Goal: Check status: Check status

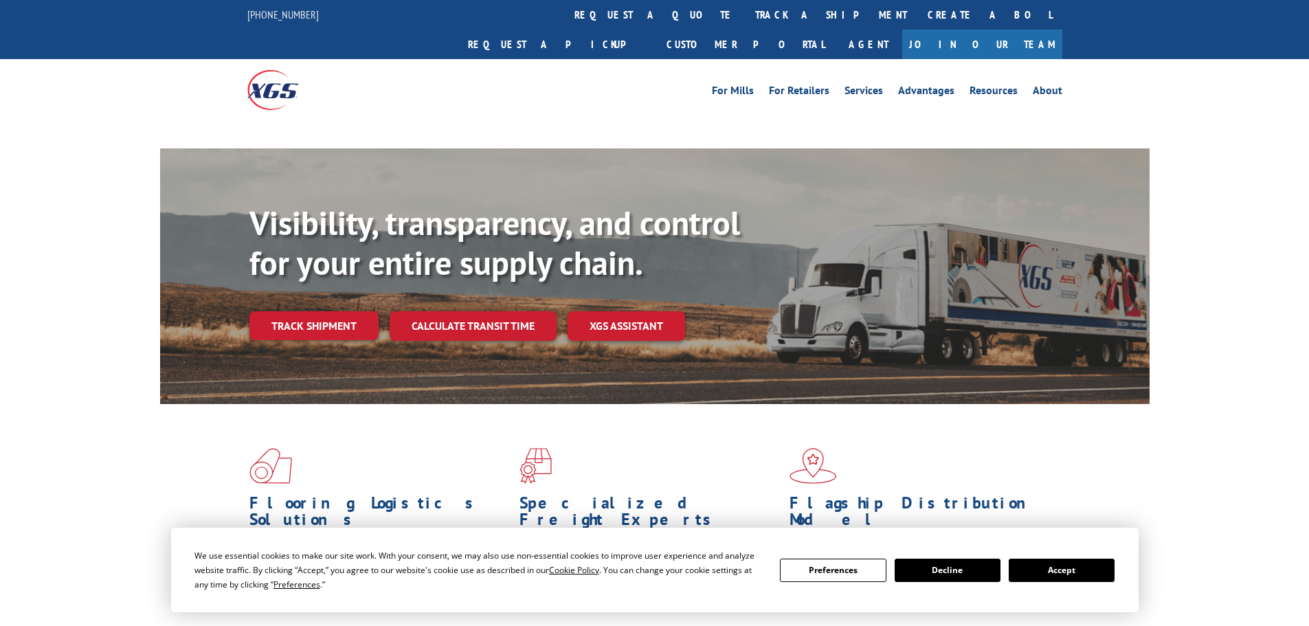
drag, startPoint x: 1059, startPoint y: 574, endPoint x: 1046, endPoint y: 570, distance: 13.3
click at [1059, 574] on button "Accept" at bounding box center [1062, 570] width 106 height 23
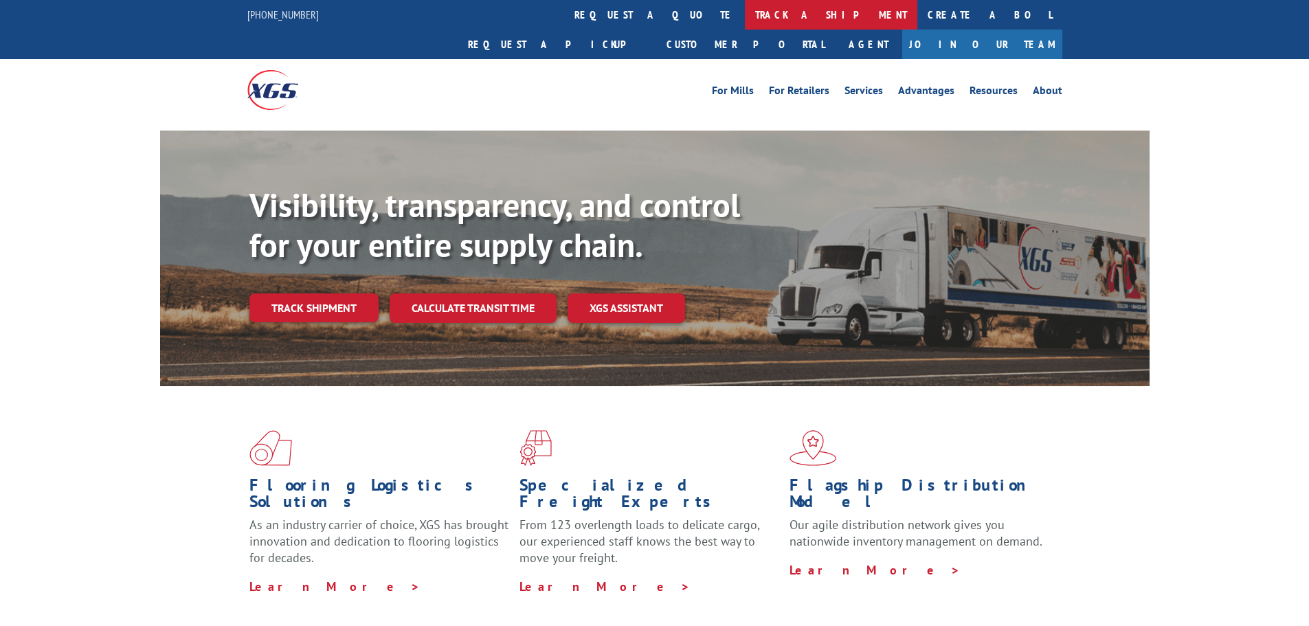
click at [745, 19] on link "track a shipment" at bounding box center [831, 15] width 172 height 30
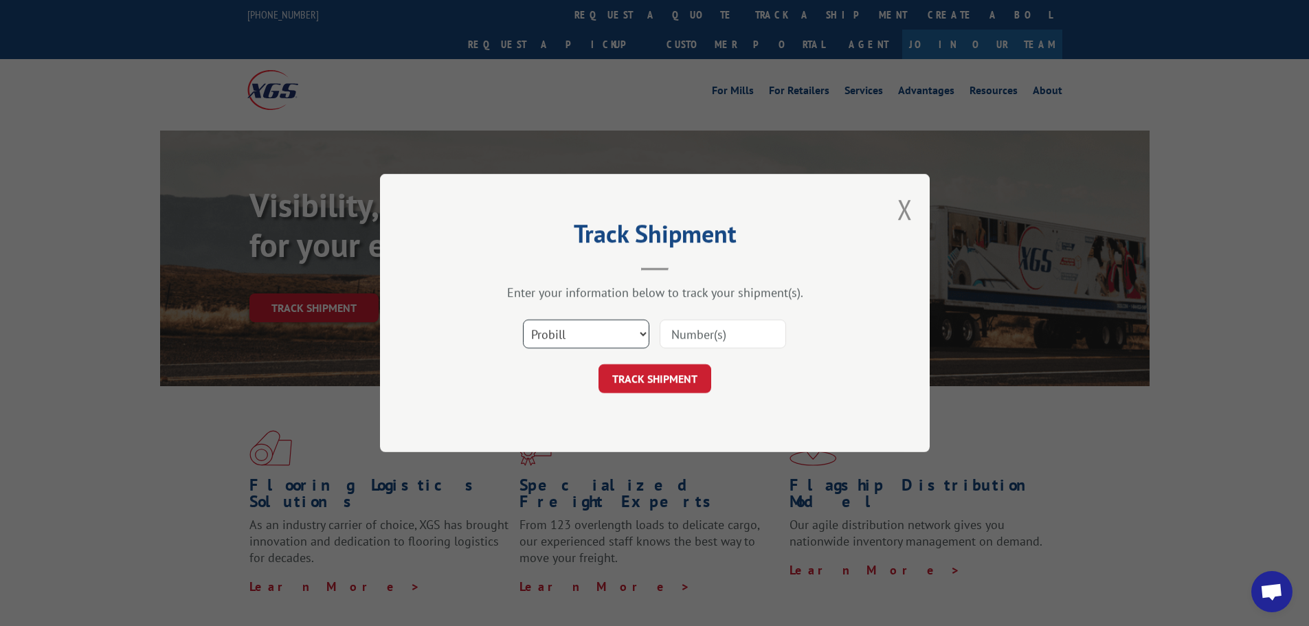
click at [642, 338] on select "Select category... Probill BOL PO" at bounding box center [586, 333] width 126 height 29
select select "bol"
click at [523, 319] on select "Select category... Probill BOL PO" at bounding box center [586, 333] width 126 height 29
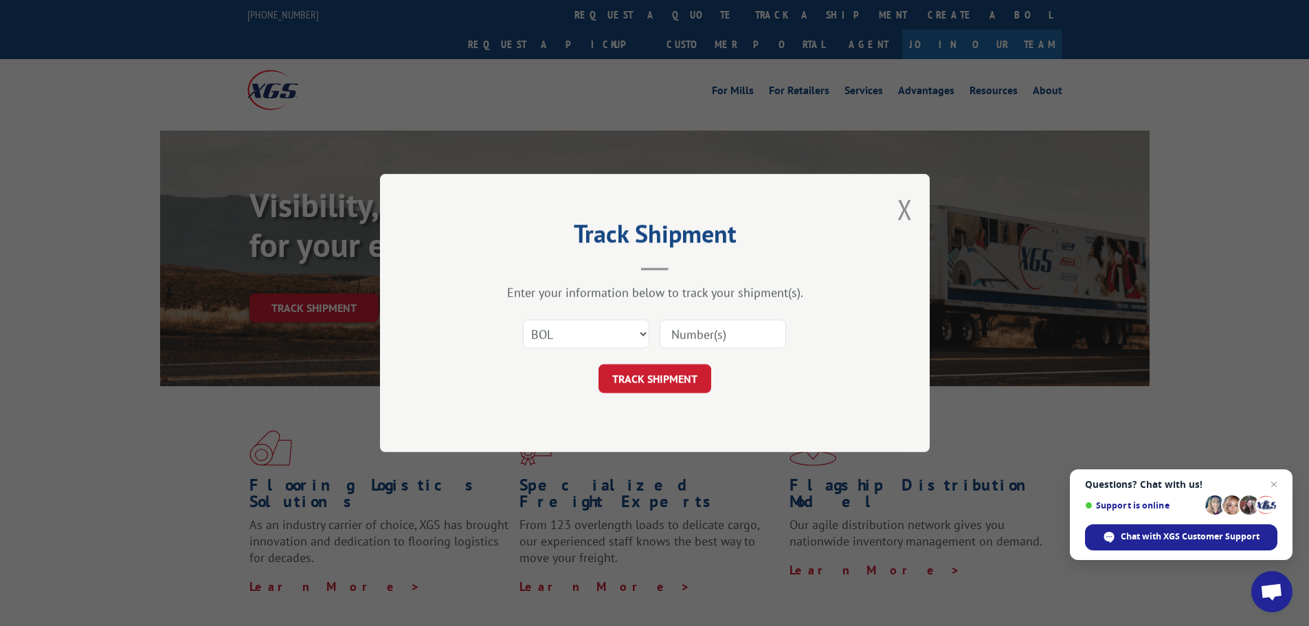
click at [705, 337] on input at bounding box center [723, 333] width 126 height 29
paste input "5120822"
type input "5120822"
click at [655, 380] on button "TRACK SHIPMENT" at bounding box center [654, 378] width 113 height 29
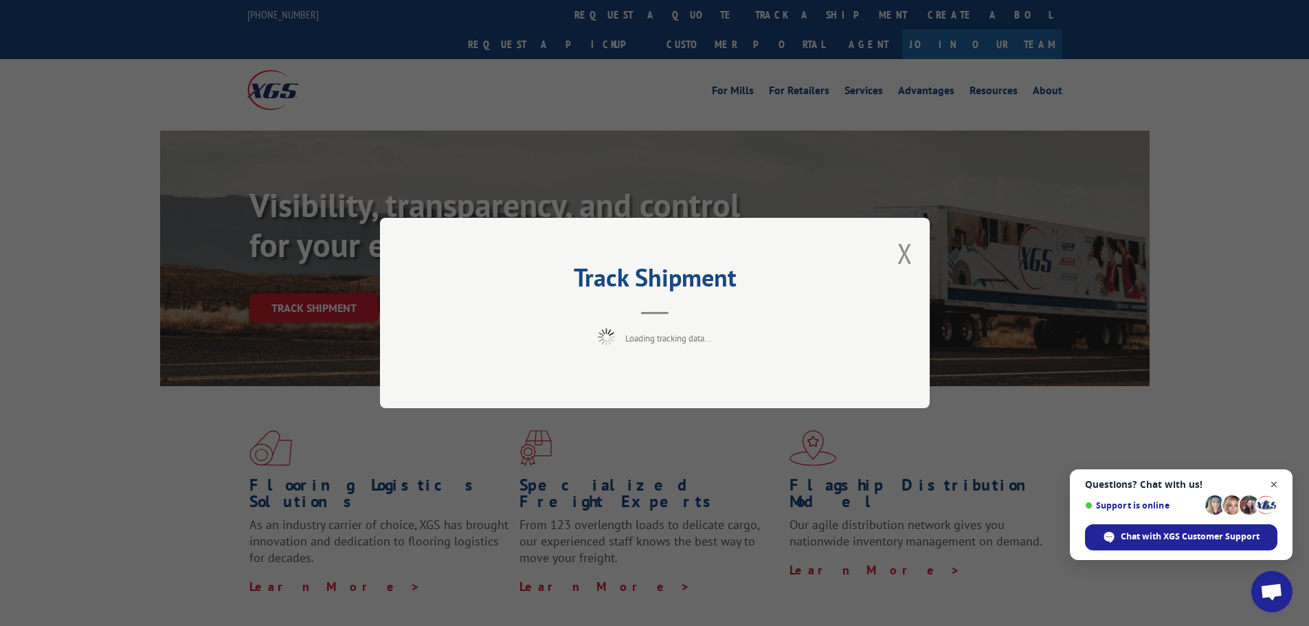
click at [1272, 486] on span "Close chat" at bounding box center [1274, 484] width 17 height 17
